Goal: Navigation & Orientation: Find specific page/section

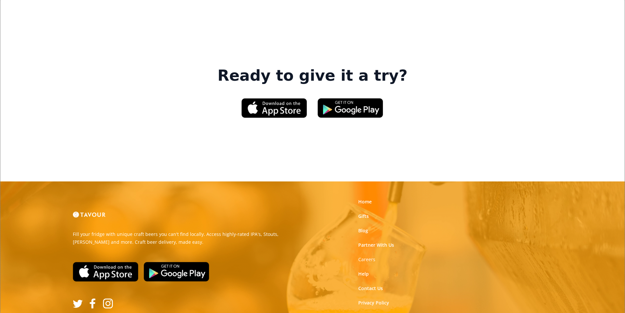
scroll to position [992, 0]
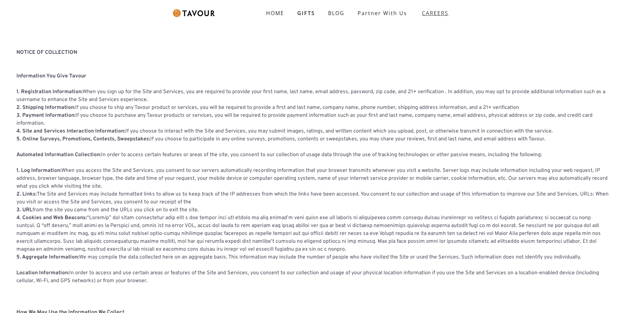
click at [423, 13] on strong "CAREERS" at bounding box center [435, 13] width 27 height 13
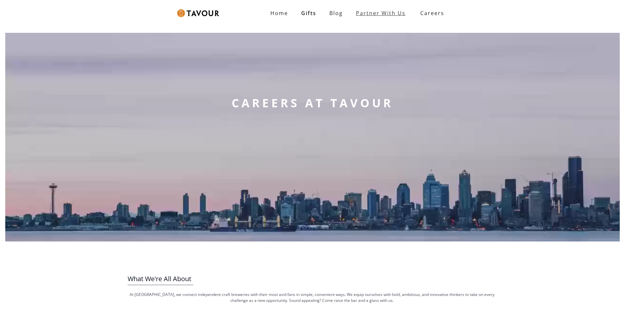
click at [386, 13] on link "partner with us" at bounding box center [380, 13] width 63 height 13
